Goal: Browse casually

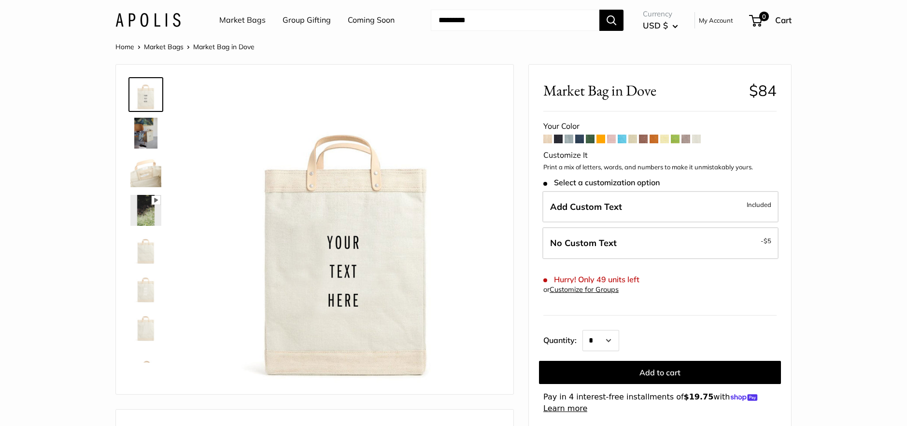
click at [147, 135] on img at bounding box center [145, 133] width 31 height 31
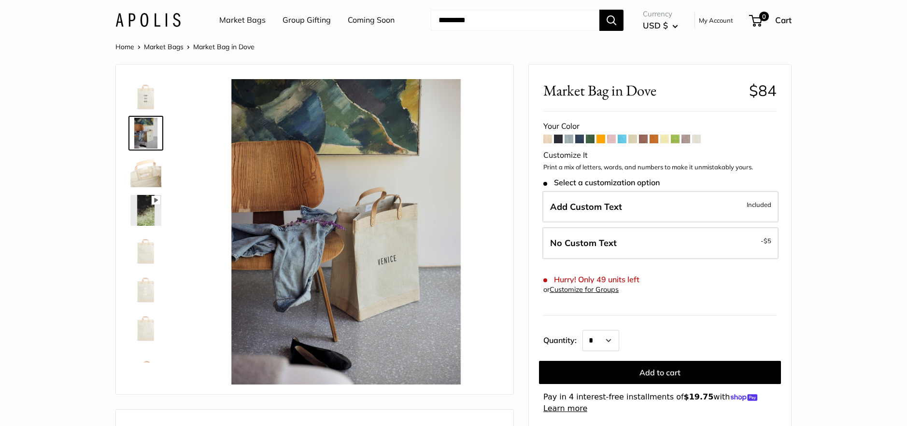
click at [152, 178] on img at bounding box center [145, 171] width 31 height 31
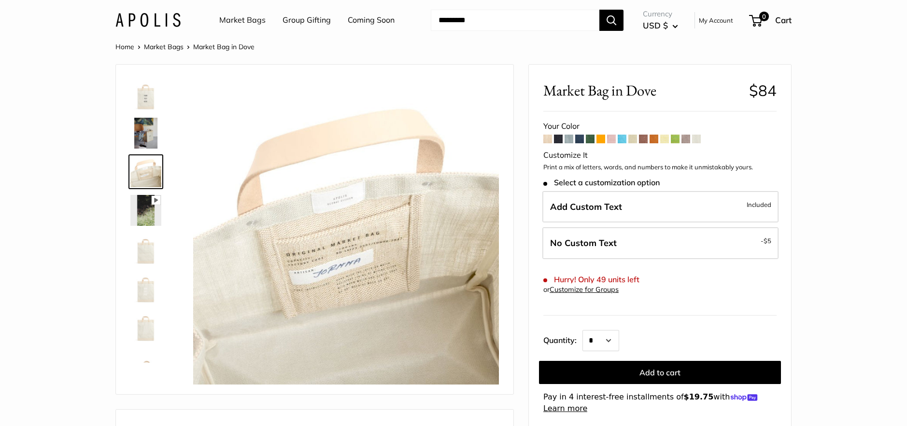
click at [148, 211] on img at bounding box center [145, 210] width 31 height 31
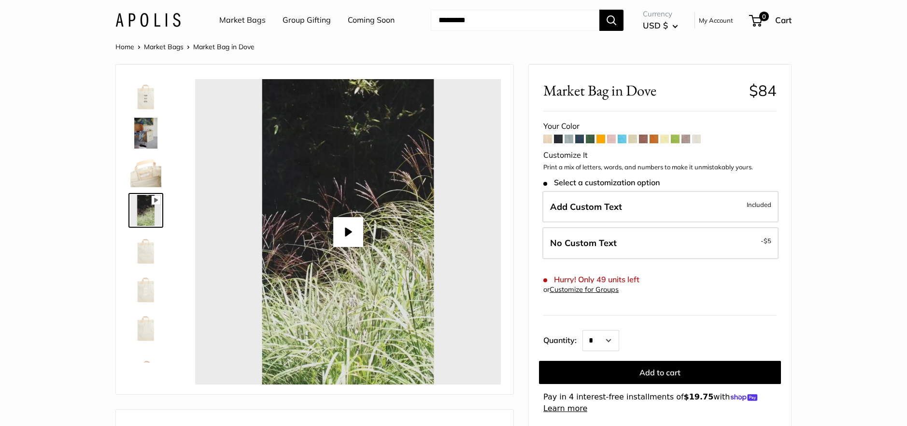
click at [149, 249] on img at bounding box center [145, 249] width 31 height 31
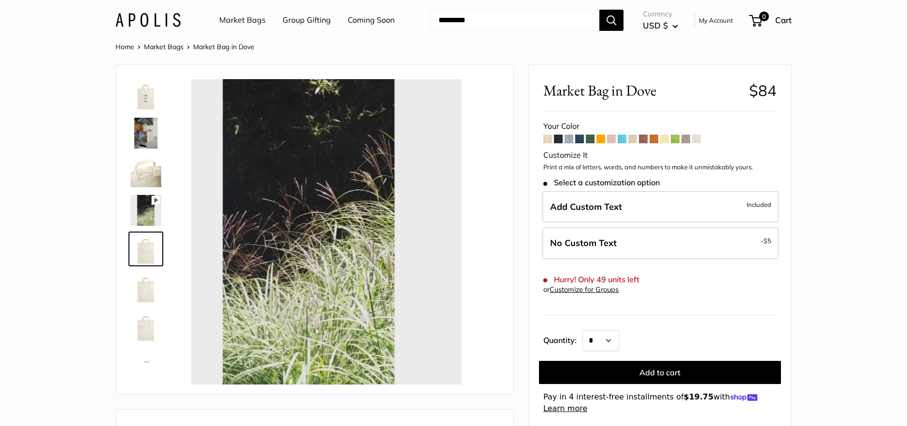
scroll to position [23, 0]
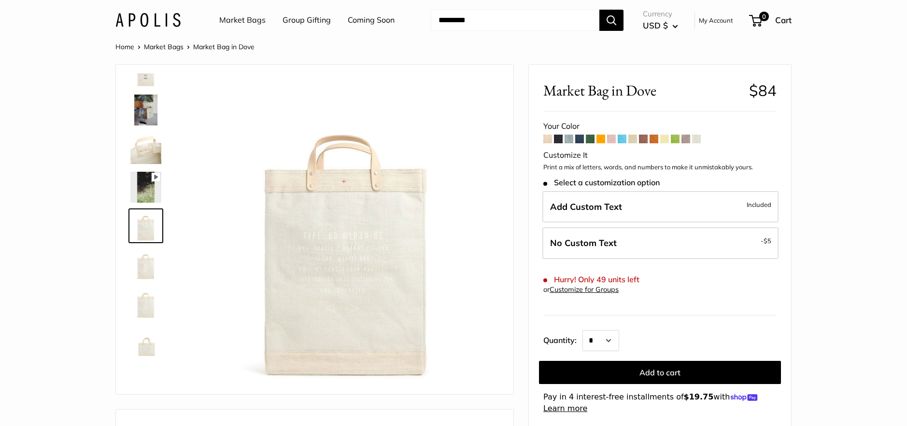
click at [143, 270] on img at bounding box center [145, 264] width 31 height 31
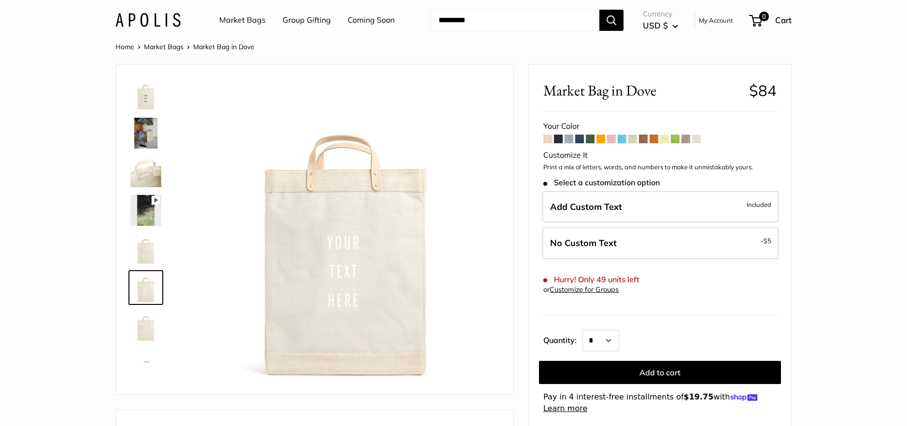
click at [142, 101] on img at bounding box center [145, 94] width 31 height 31
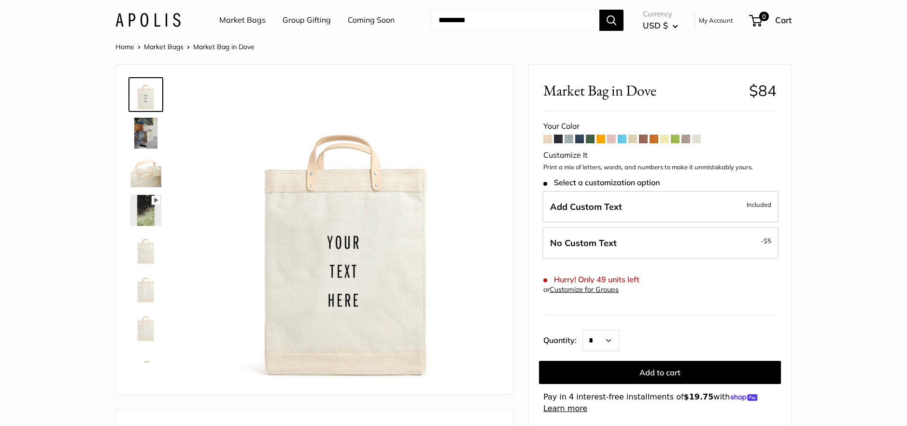
click at [147, 127] on img at bounding box center [145, 133] width 31 height 31
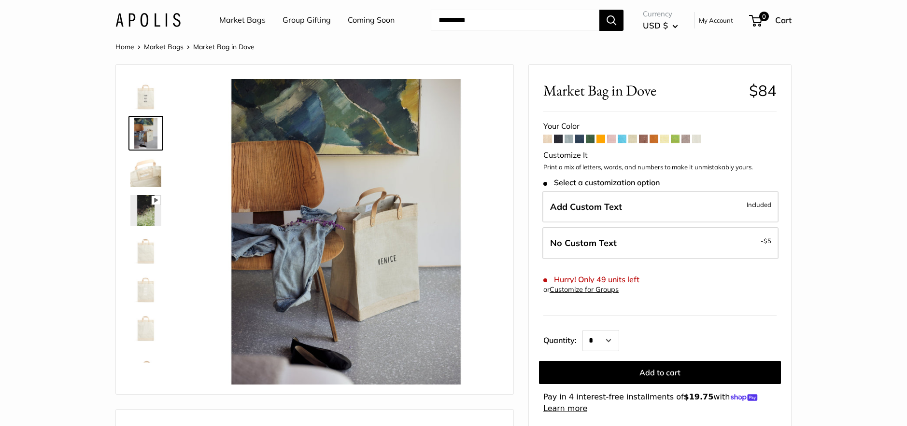
click at [147, 163] on img at bounding box center [145, 171] width 31 height 31
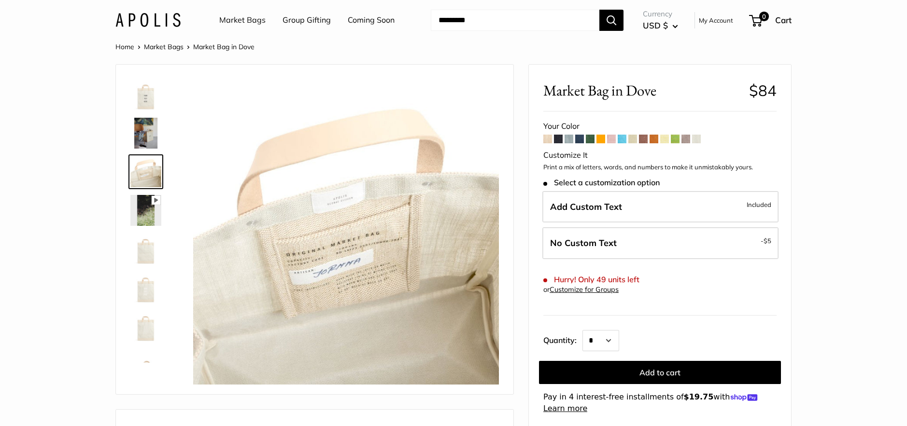
click at [570, 137] on span at bounding box center [568, 139] width 9 height 9
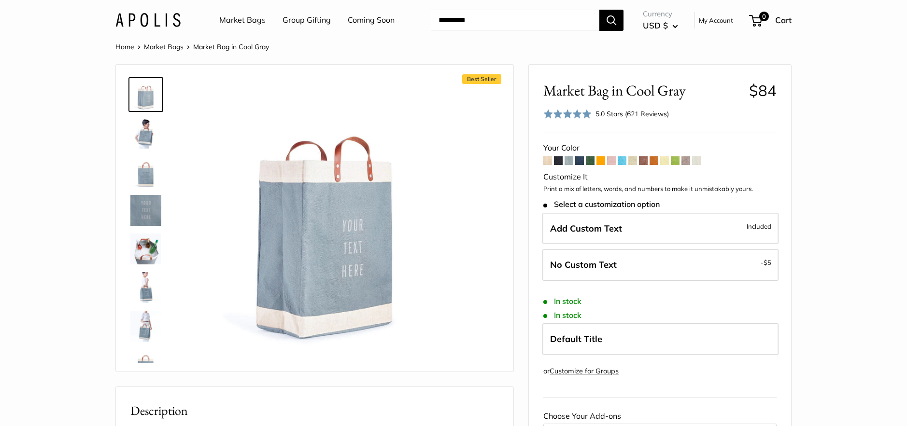
click at [549, 159] on span at bounding box center [547, 160] width 9 height 9
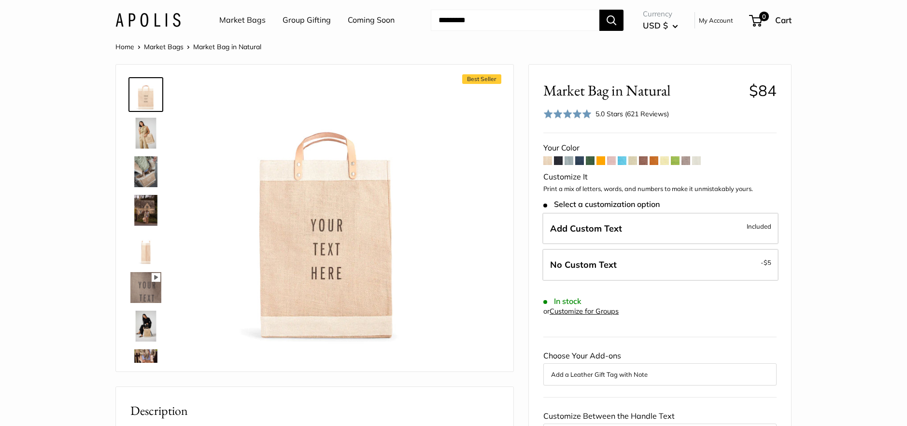
click at [569, 160] on span at bounding box center [568, 160] width 9 height 9
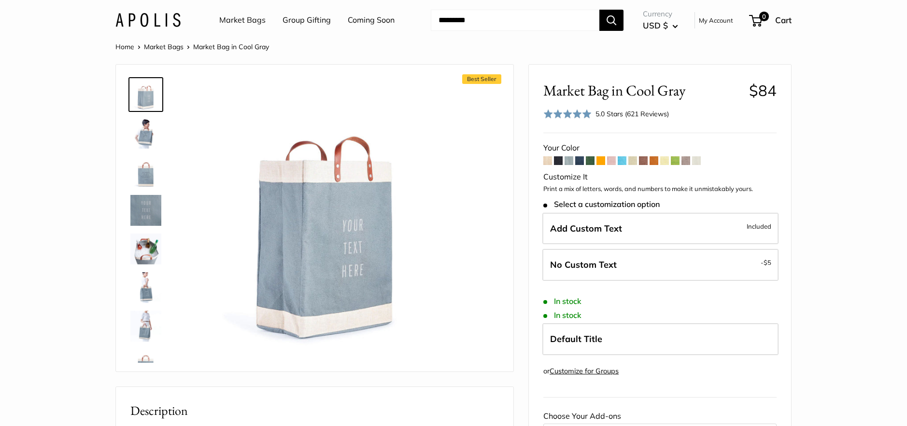
click at [698, 159] on span at bounding box center [696, 160] width 9 height 9
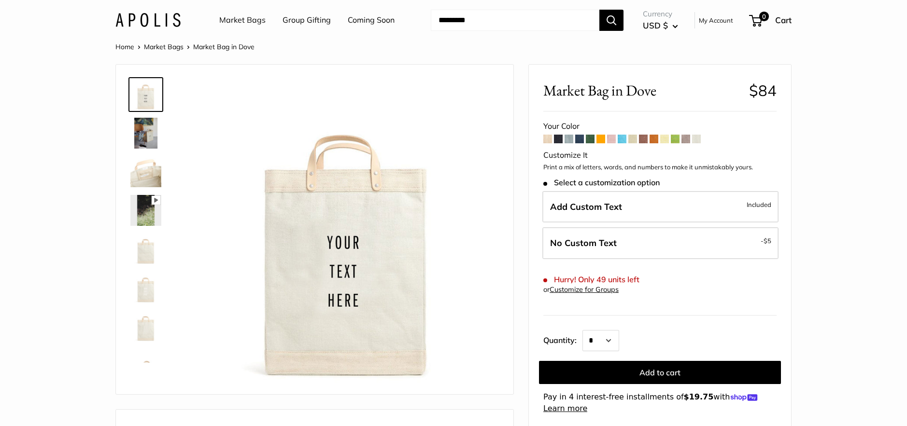
click at [546, 140] on span at bounding box center [547, 139] width 9 height 9
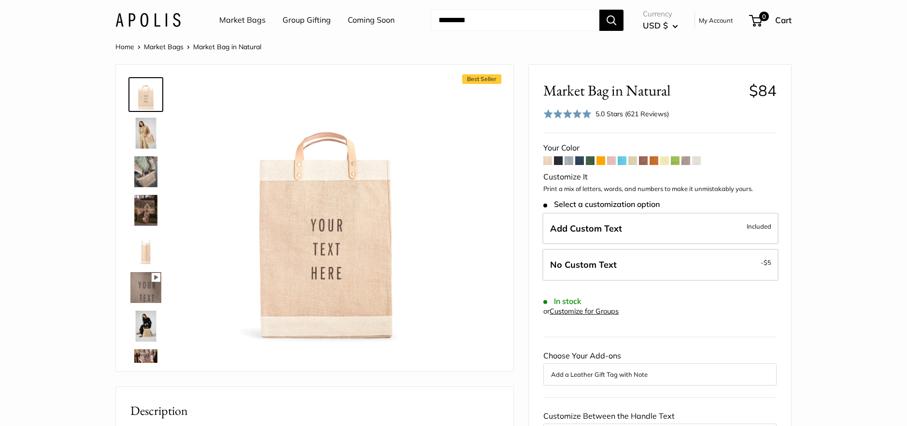
click at [699, 159] on span at bounding box center [696, 160] width 9 height 9
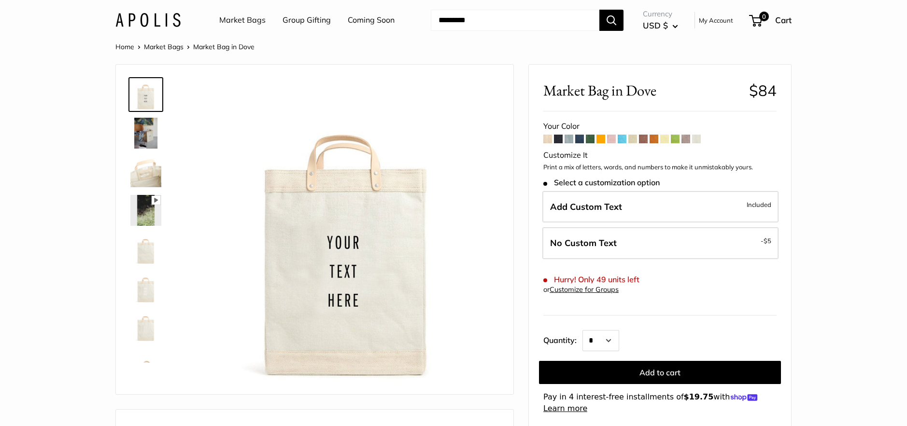
click at [145, 243] on img at bounding box center [145, 249] width 31 height 31
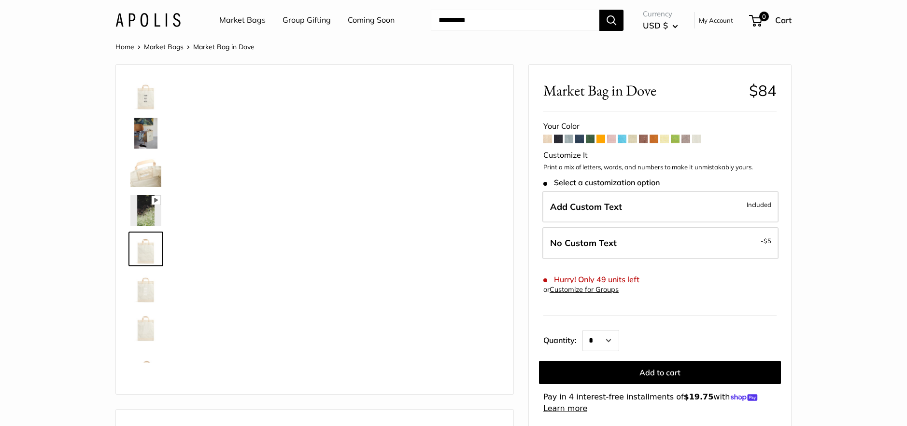
scroll to position [23, 0]
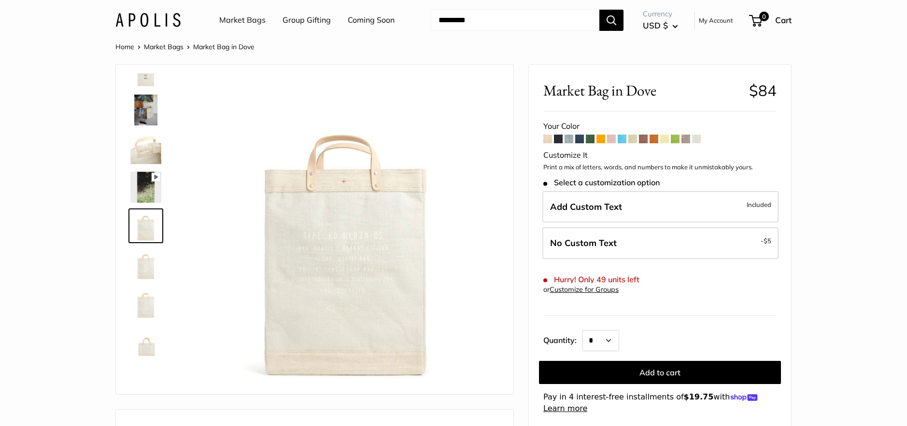
click at [147, 305] on img at bounding box center [145, 303] width 31 height 31
click at [147, 260] on img at bounding box center [145, 264] width 31 height 31
click at [145, 227] on img at bounding box center [145, 226] width 31 height 31
click at [699, 138] on span at bounding box center [696, 139] width 9 height 9
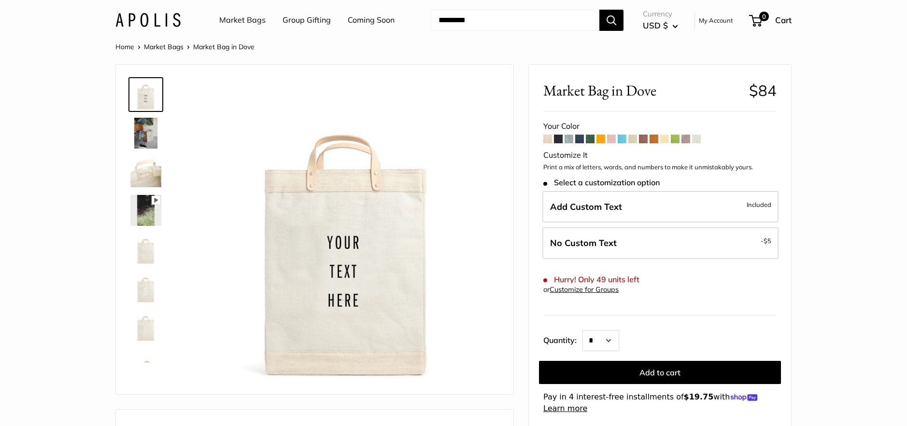
click at [144, 254] on img at bounding box center [145, 249] width 31 height 31
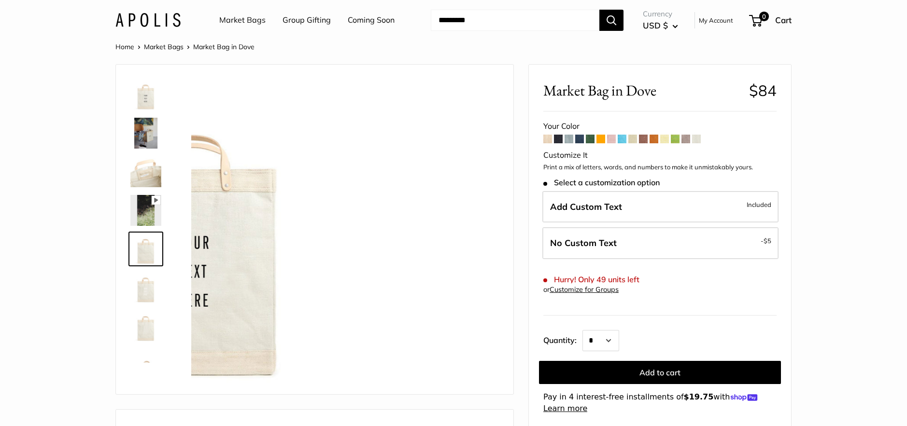
scroll to position [23, 0]
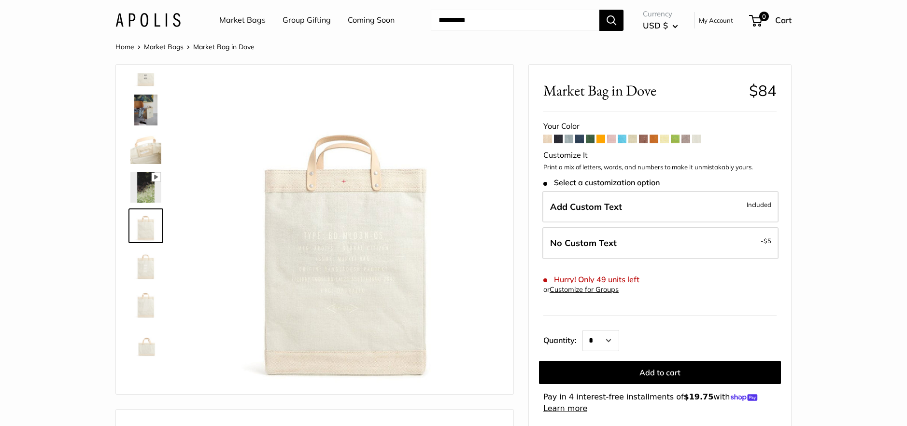
click at [141, 269] on img at bounding box center [145, 264] width 31 height 31
click at [146, 315] on img at bounding box center [145, 303] width 31 height 31
click at [144, 265] on img at bounding box center [145, 264] width 31 height 31
